Goal: Check status

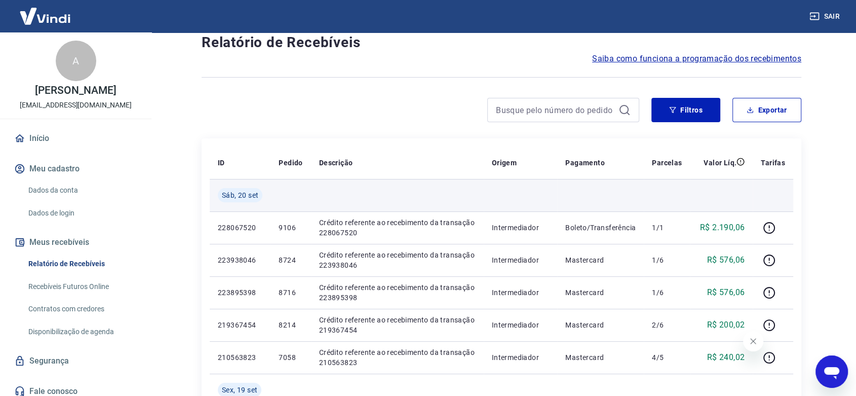
scroll to position [56, 0]
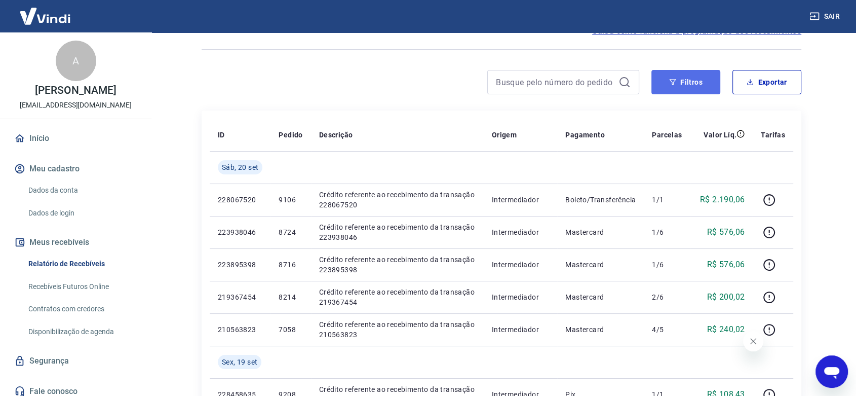
click at [677, 76] on button "Filtros" at bounding box center [686, 82] width 69 height 24
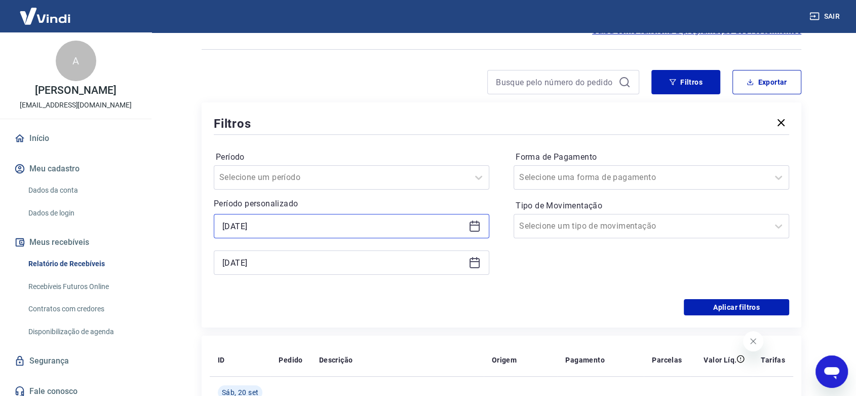
click at [257, 226] on input "[DATE]" at bounding box center [343, 225] width 242 height 15
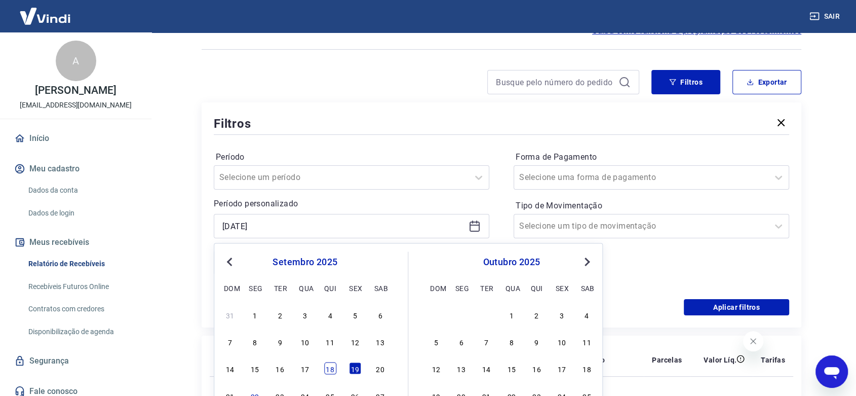
click at [332, 369] on div "18" at bounding box center [330, 368] width 12 height 12
type input "[DATE]"
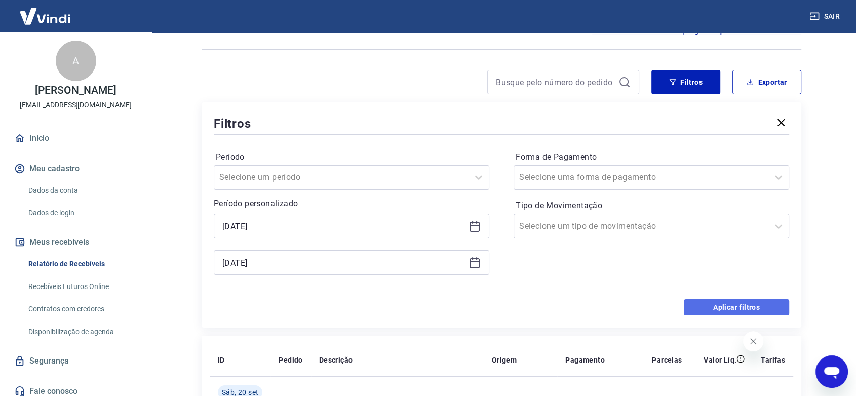
click at [725, 302] on button "Aplicar filtros" at bounding box center [736, 307] width 105 height 16
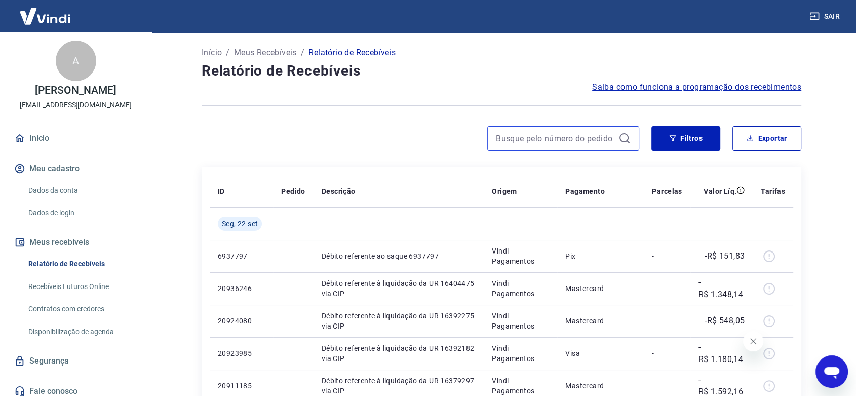
click at [563, 137] on input at bounding box center [555, 138] width 119 height 15
click at [700, 138] on button "Filtros" at bounding box center [686, 138] width 69 height 24
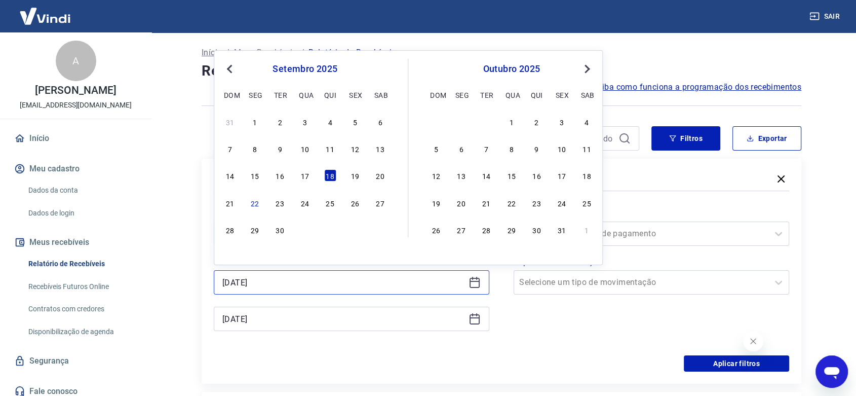
click at [232, 280] on input "[DATE]" at bounding box center [343, 282] width 242 height 15
drag, startPoint x: 354, startPoint y: 169, endPoint x: 608, endPoint y: 301, distance: 285.8
click at [355, 169] on div "19" at bounding box center [355, 175] width 12 height 12
type input "[DATE]"
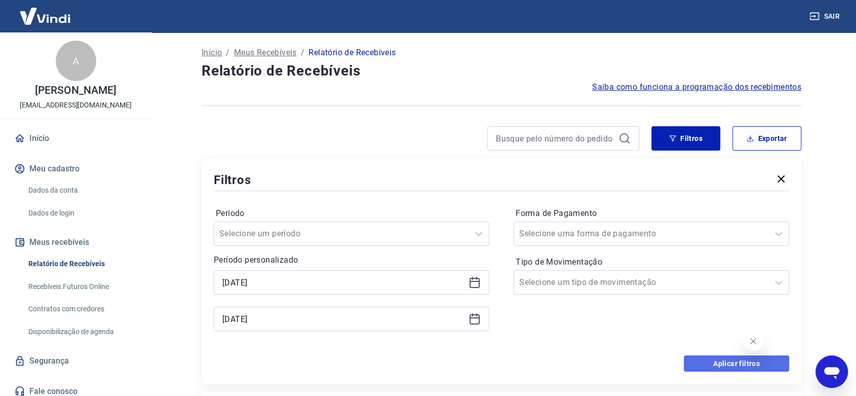
click at [726, 361] on button "Aplicar filtros" at bounding box center [736, 363] width 105 height 16
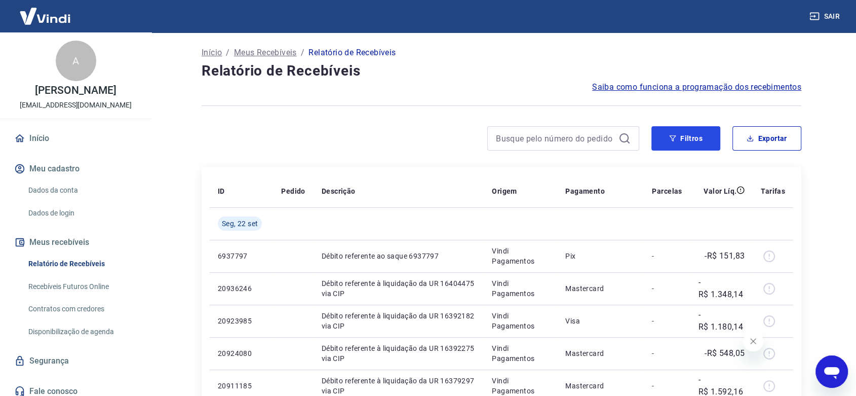
click at [673, 135] on icon "button" at bounding box center [673, 138] width 7 height 6
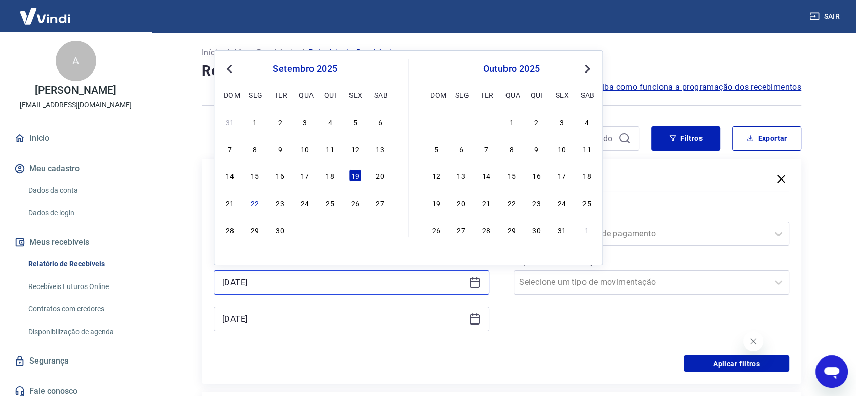
click at [279, 285] on input "[DATE]" at bounding box center [343, 282] width 242 height 15
click at [330, 177] on div "18" at bounding box center [330, 175] width 12 height 12
type input "[DATE]"
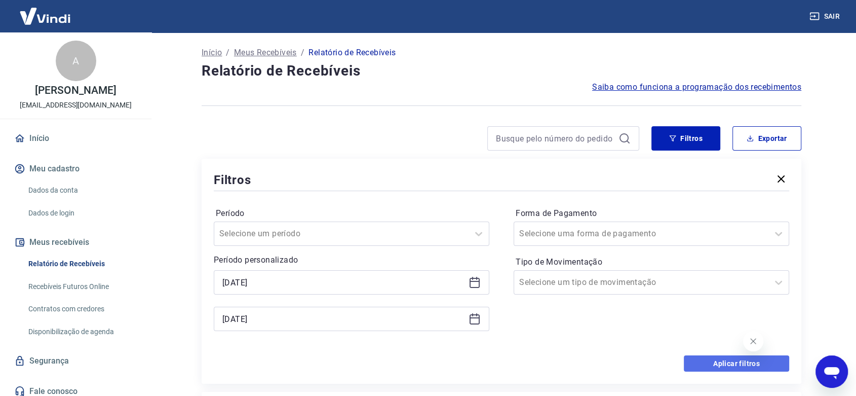
click at [722, 362] on button "Aplicar filtros" at bounding box center [736, 363] width 105 height 16
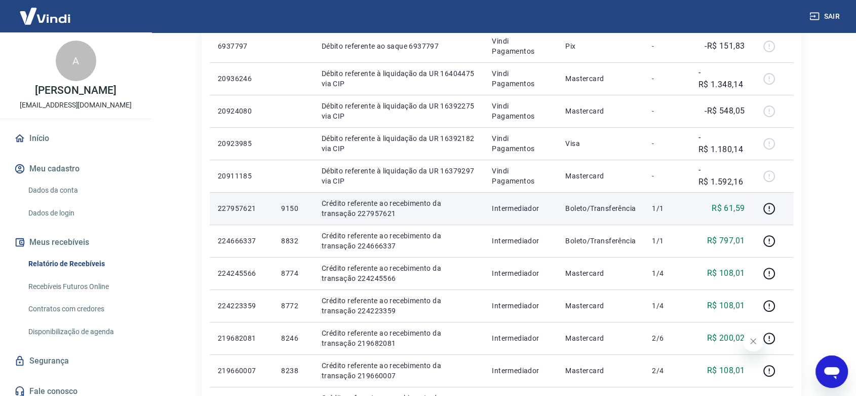
scroll to position [225, 0]
